Goal: Navigation & Orientation: Find specific page/section

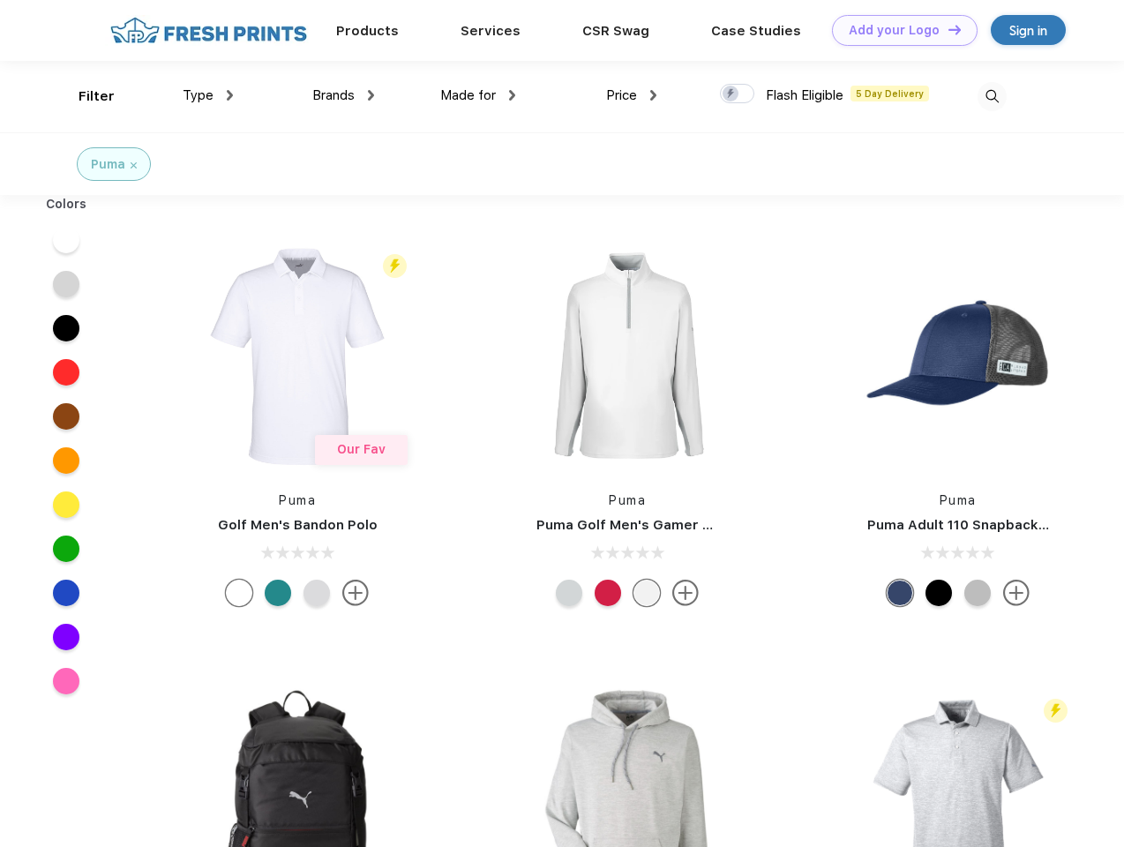
click at [898, 30] on link "Add your Logo Design Tool" at bounding box center [905, 30] width 146 height 31
click at [0, 0] on div "Design Tool" at bounding box center [0, 0] width 0 height 0
click at [947, 29] on link "Add your Logo Design Tool" at bounding box center [905, 30] width 146 height 31
click at [85, 96] on div "Filter" at bounding box center [97, 96] width 36 height 20
click at [208, 95] on span "Type" at bounding box center [198, 95] width 31 height 16
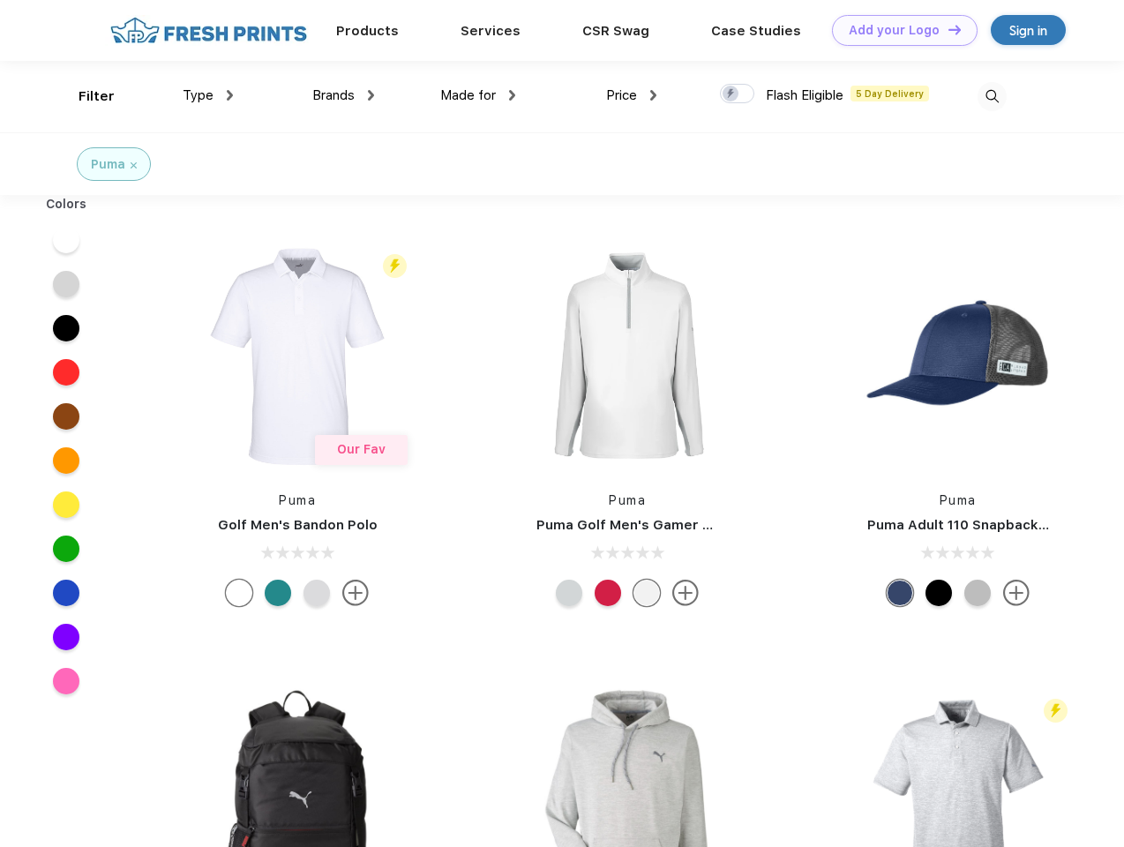
click at [343, 95] on span "Brands" at bounding box center [333, 95] width 42 height 16
click at [478, 95] on span "Made for" at bounding box center [468, 95] width 56 height 16
click at [632, 95] on span "Price" at bounding box center [621, 95] width 31 height 16
click at [738, 94] on div at bounding box center [737, 93] width 34 height 19
click at [732, 94] on input "checkbox" at bounding box center [725, 88] width 11 height 11
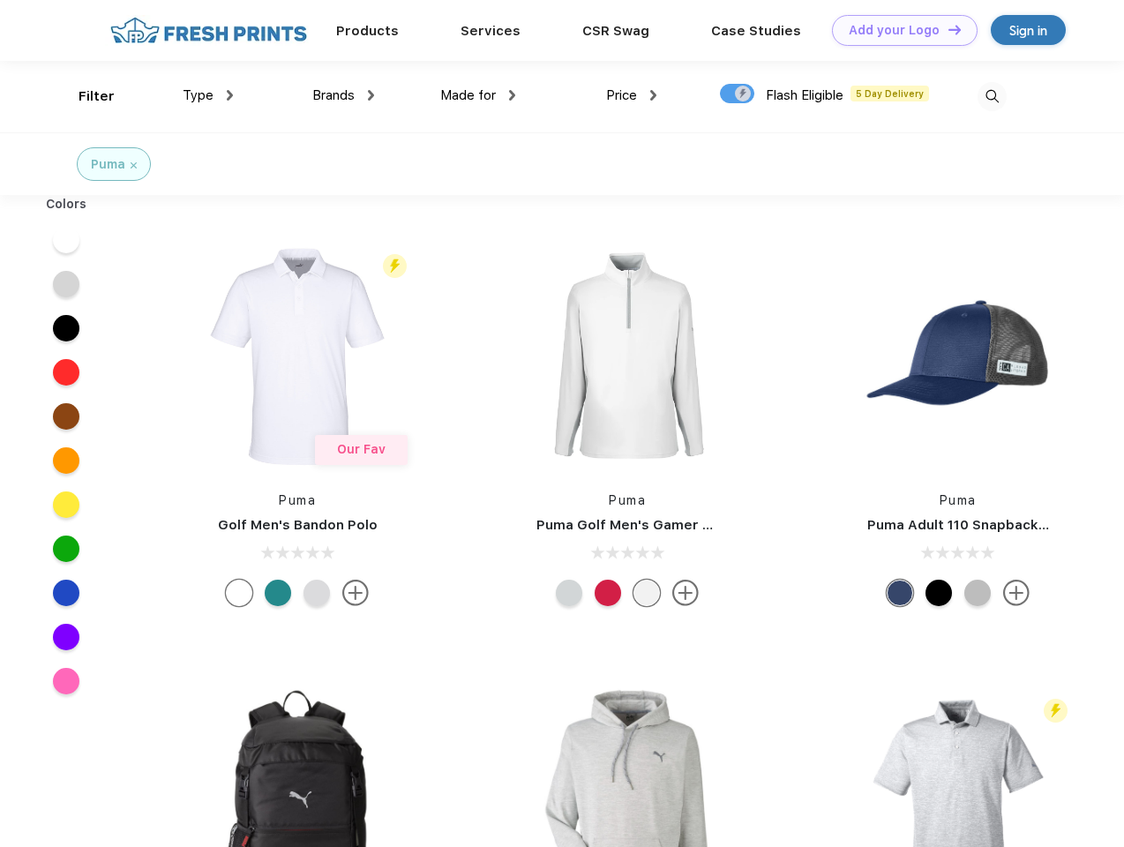
click at [992, 96] on img at bounding box center [992, 96] width 29 height 29
